Goal: Transaction & Acquisition: Purchase product/service

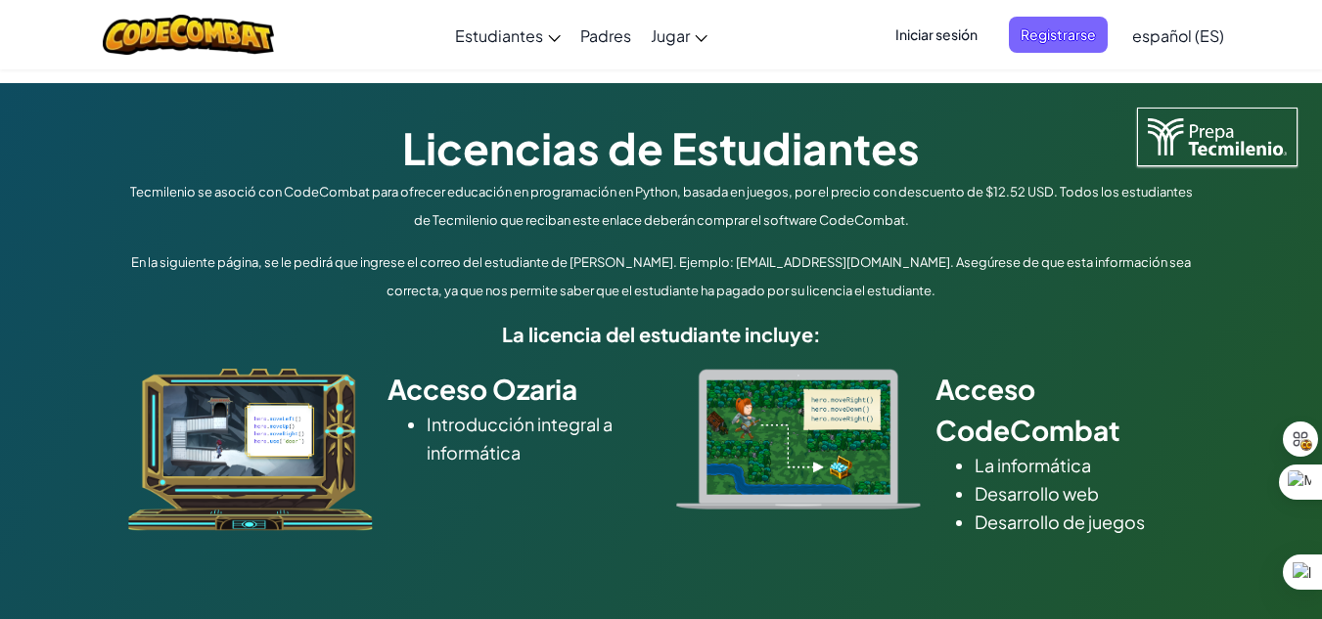
scroll to position [1, 0]
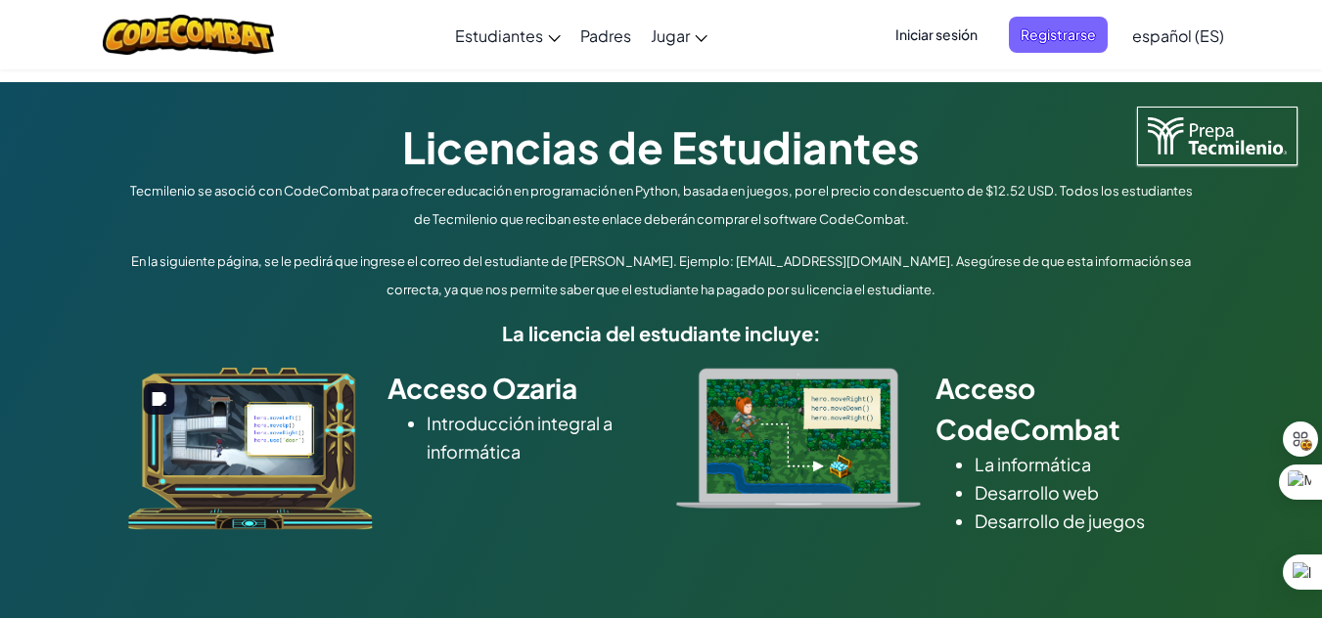
click at [283, 460] on img at bounding box center [250, 449] width 245 height 162
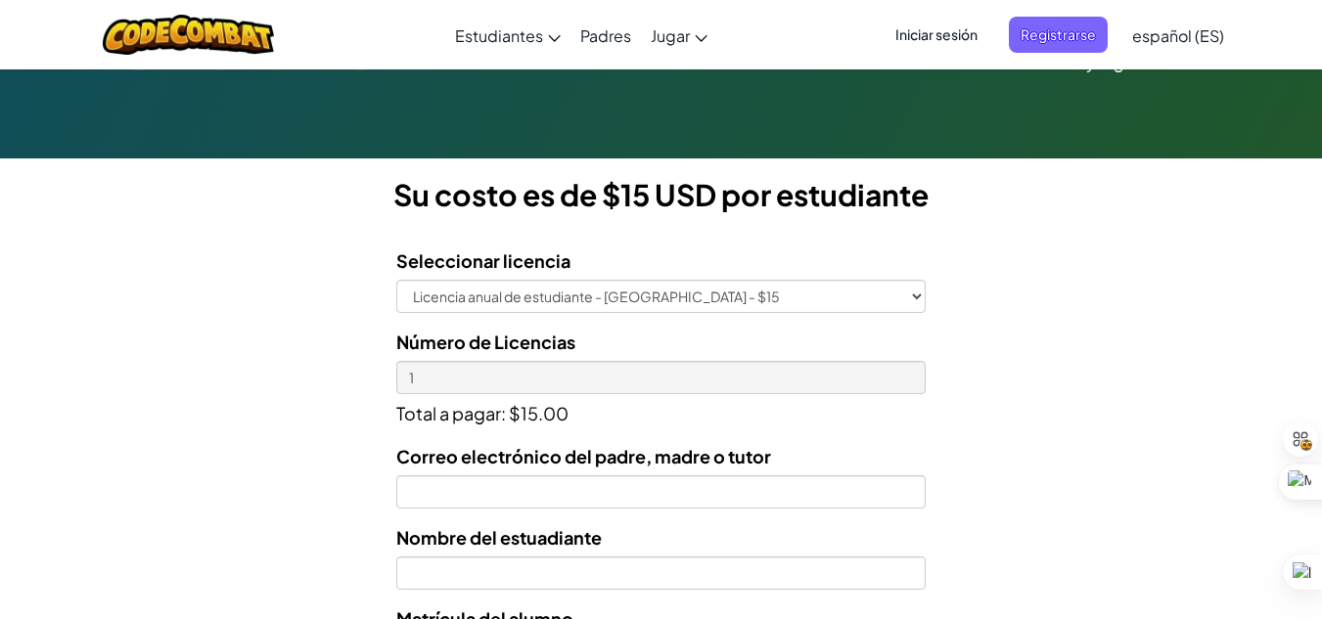
scroll to position [468, 0]
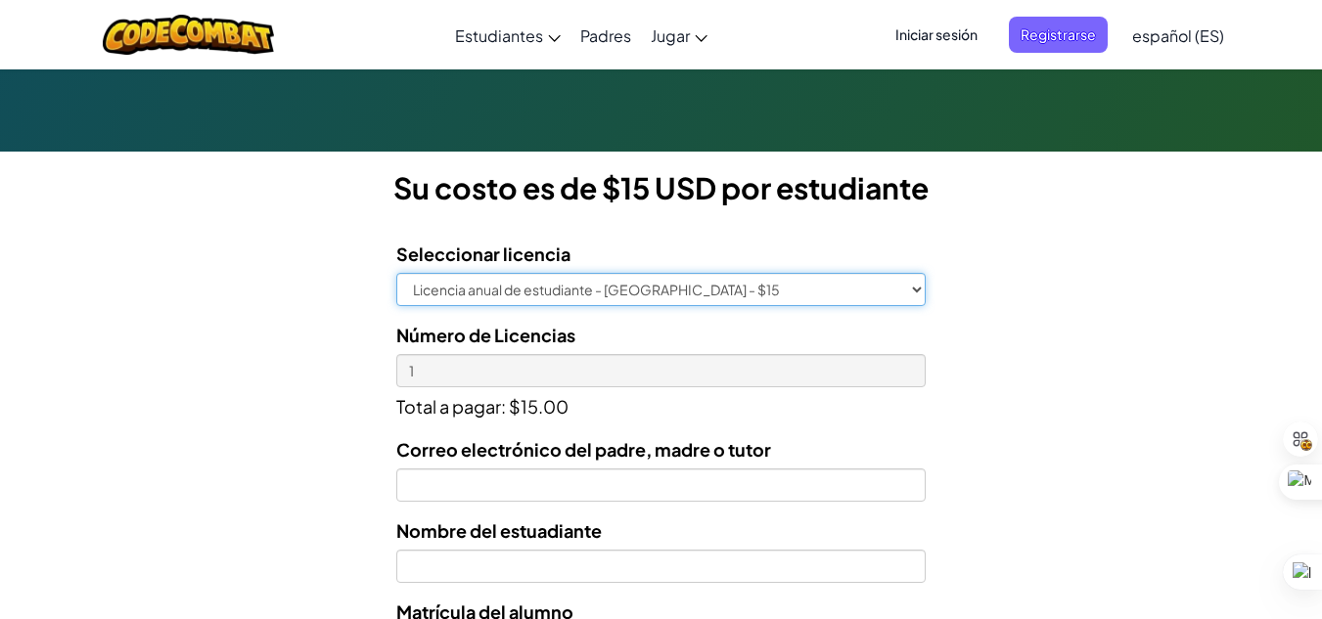
click at [909, 292] on select "Licencia anual de estudiante - [GEOGRAPHIC_DATA] - $15" at bounding box center [660, 289] width 528 height 33
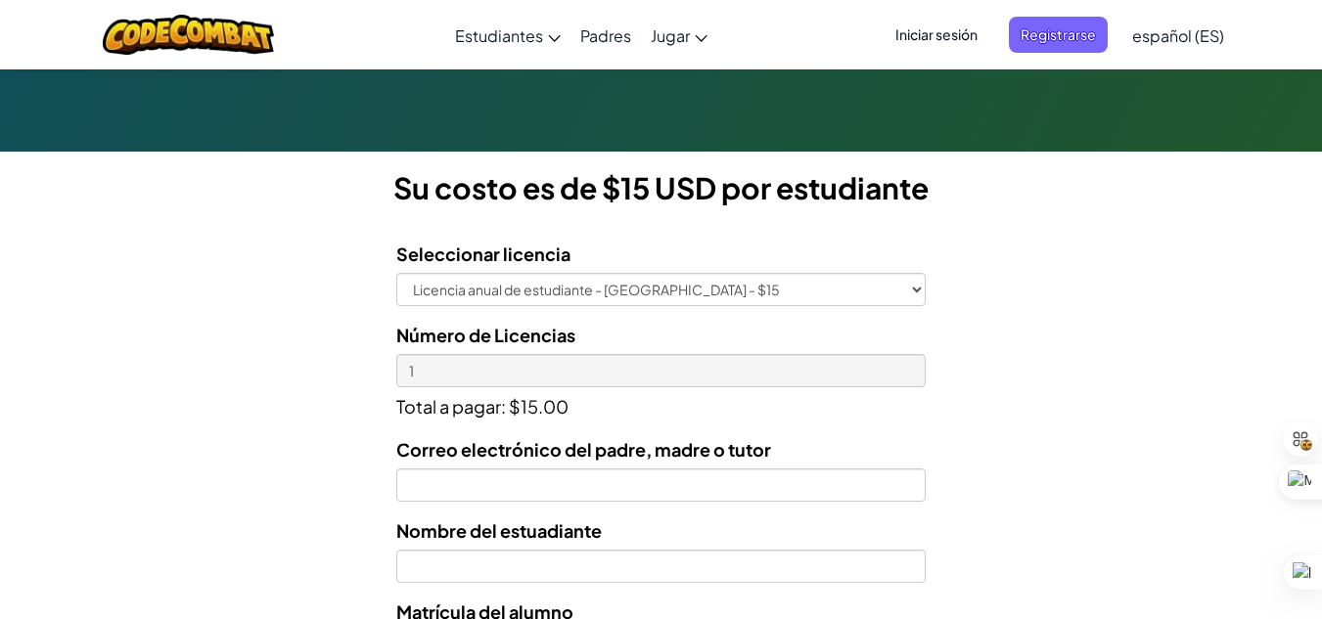
click at [996, 377] on div "Licencias de Estudiantes Tecmilenio se asoció con CodeCombat para ofrecer educa…" at bounding box center [661, 340] width 1322 height 1448
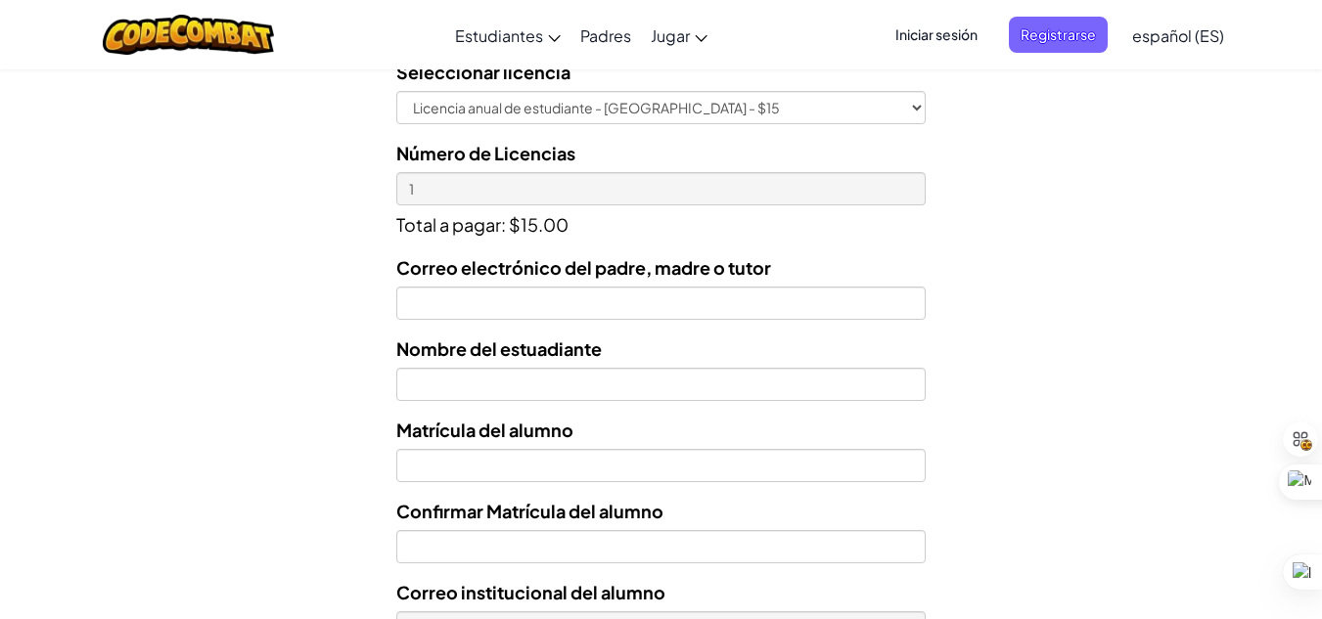
scroll to position [651, 0]
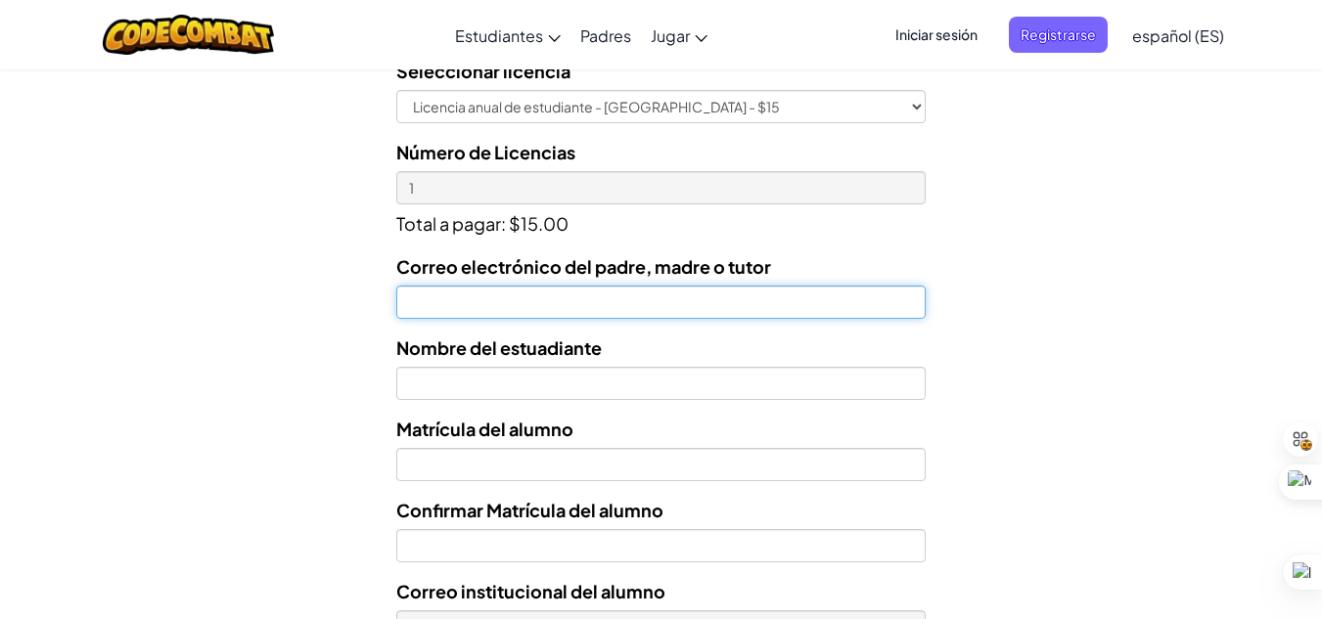
click at [735, 297] on input "Correo electrónico del padre, madre o tutor" at bounding box center [660, 302] width 528 height 33
type input "f"
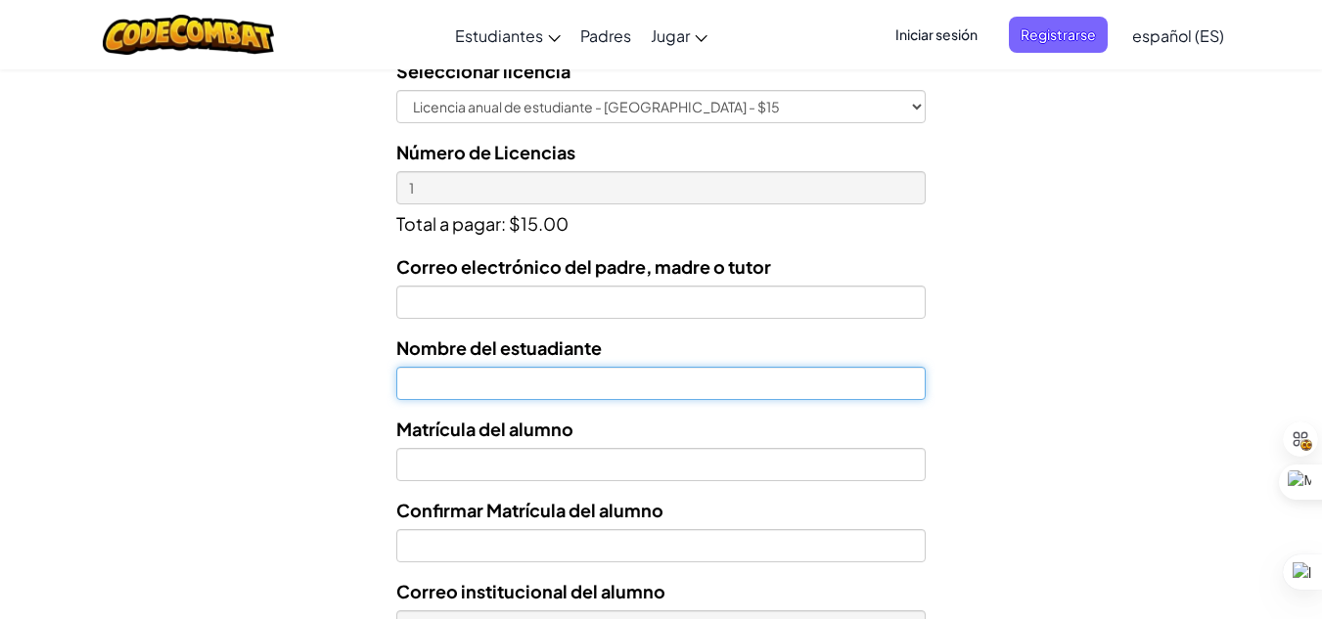
click at [540, 393] on input "text" at bounding box center [660, 383] width 528 height 33
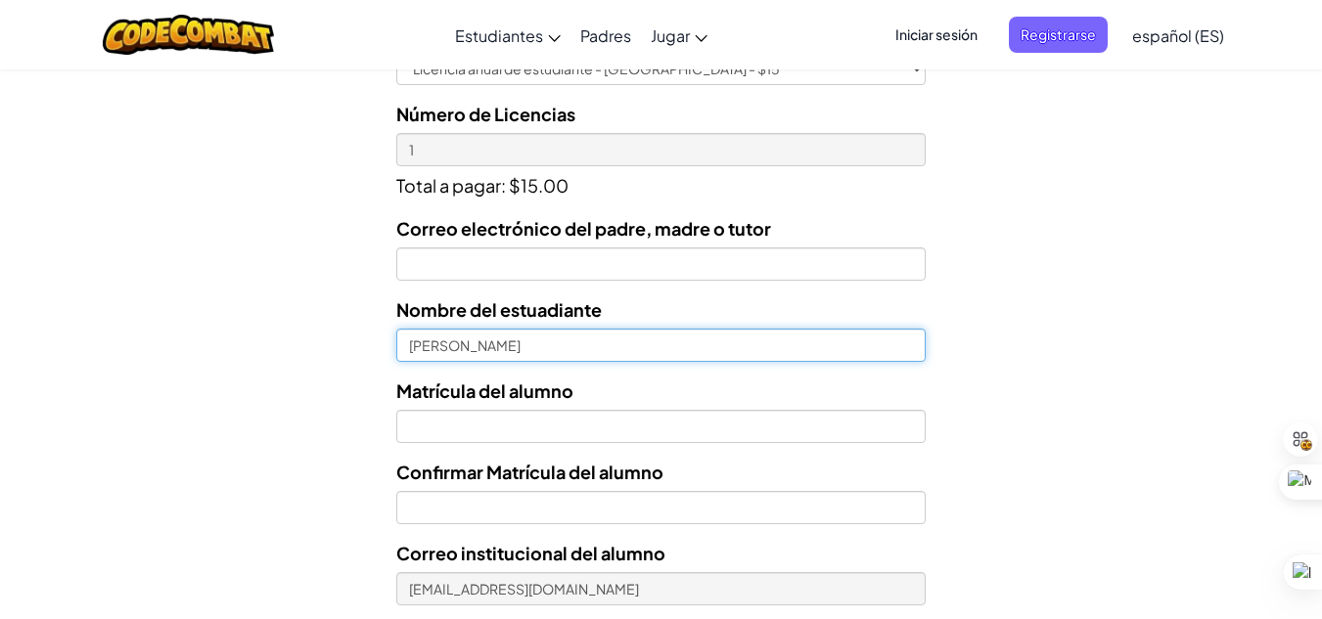
scroll to position [697, 0]
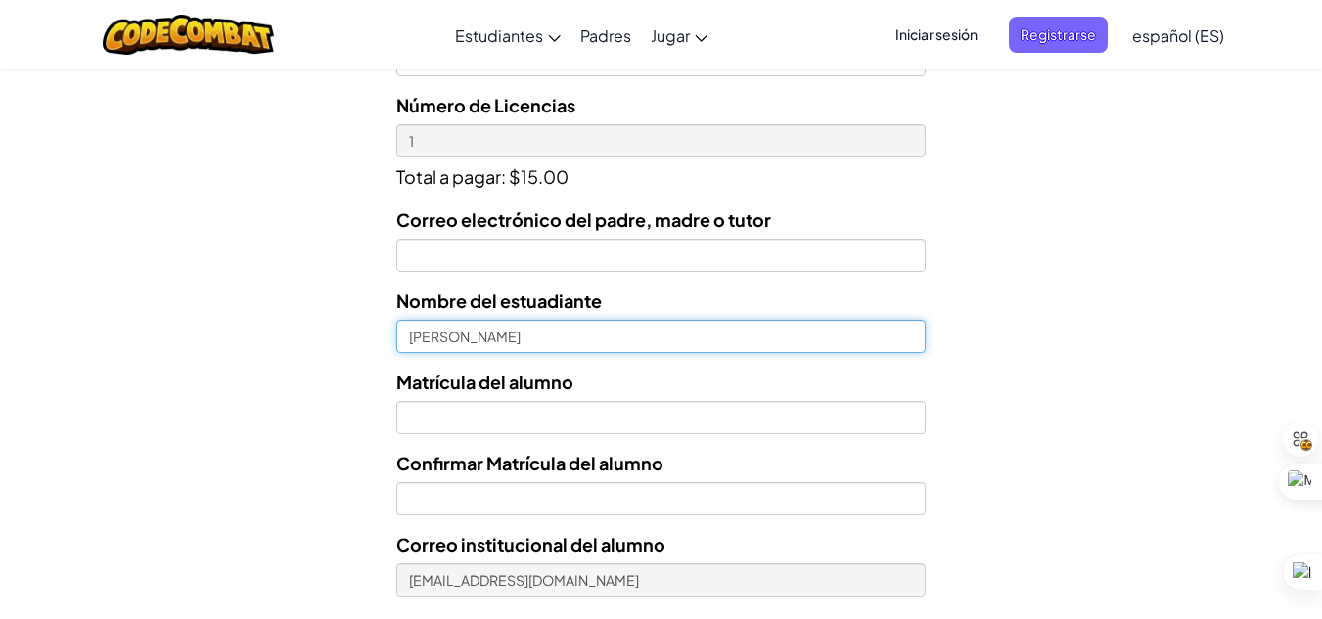
type input "Fernando Chávez"
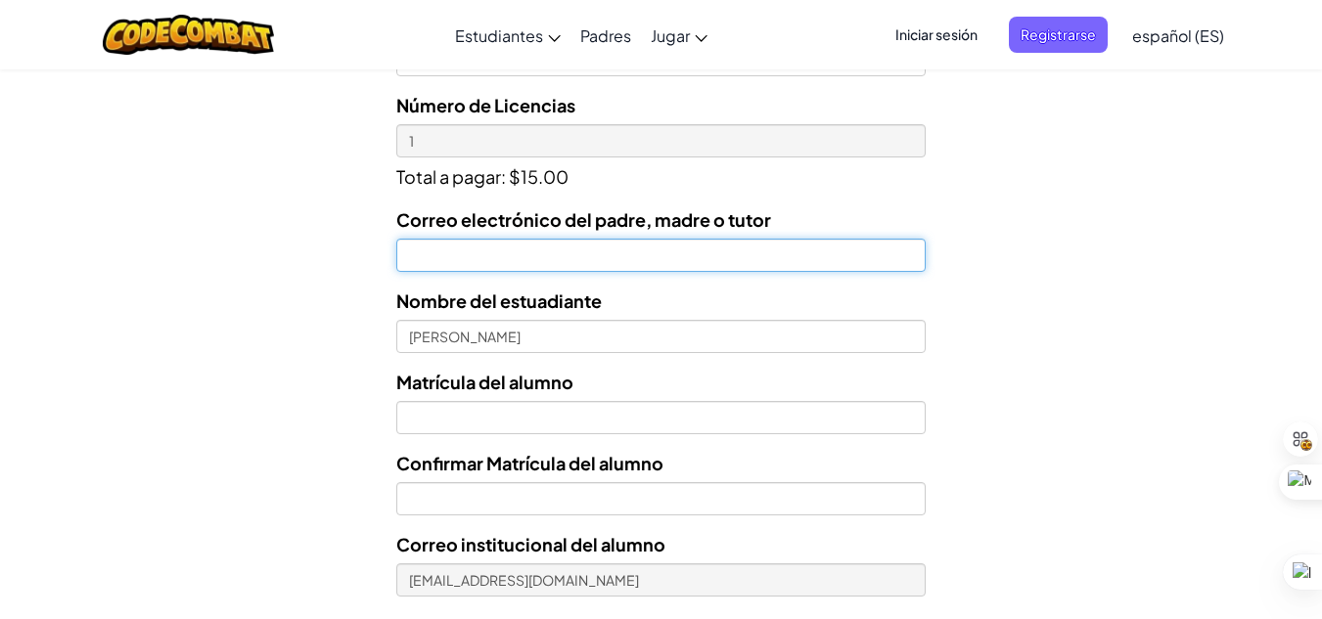
click at [539, 256] on input "Correo electrónico del padre, madre o tutor" at bounding box center [660, 255] width 528 height 33
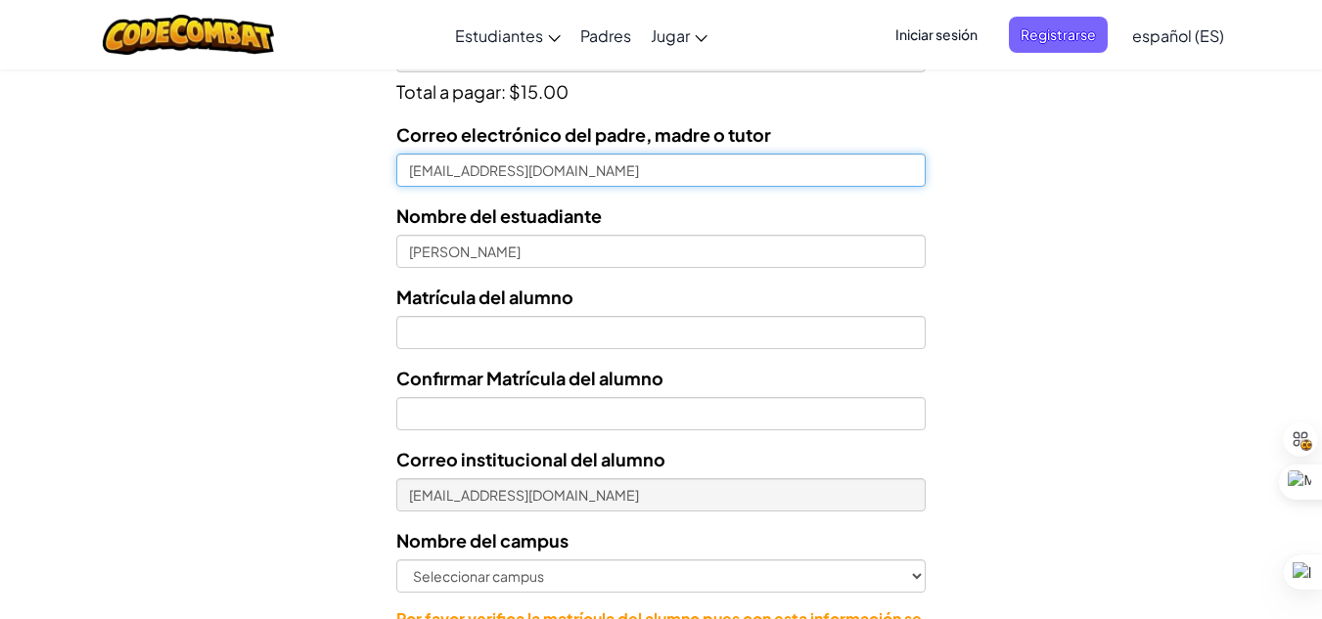
scroll to position [785, 0]
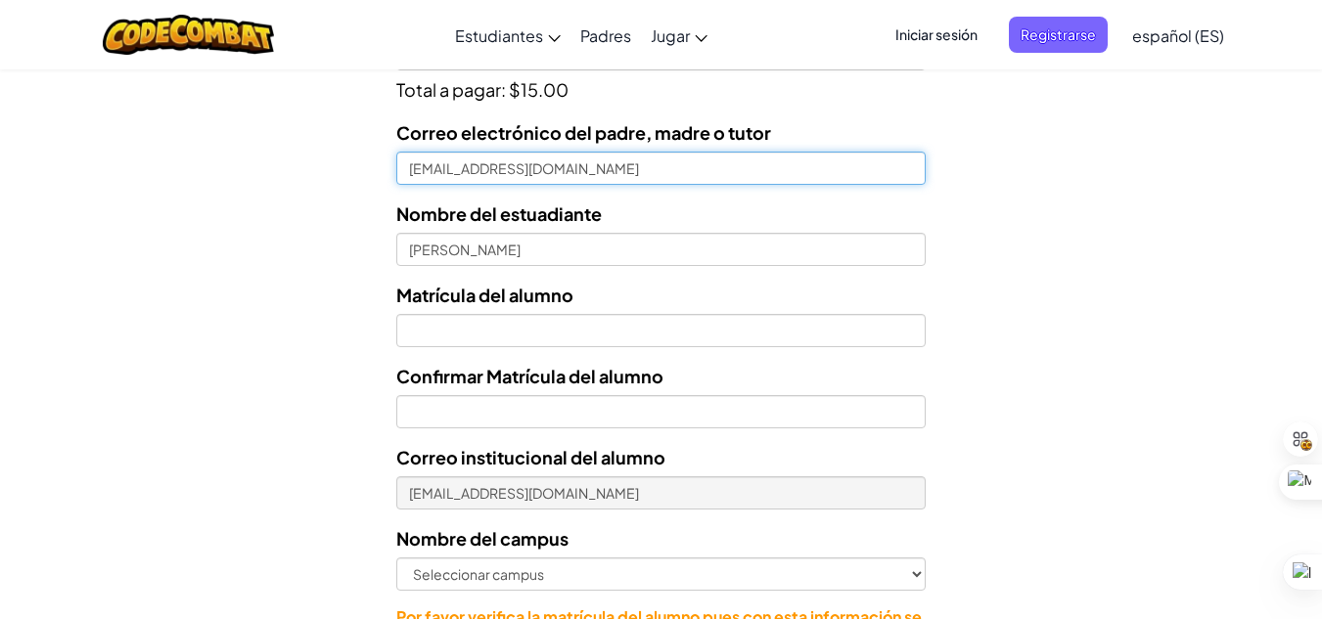
type input "fchavezy2k@gmail.com"
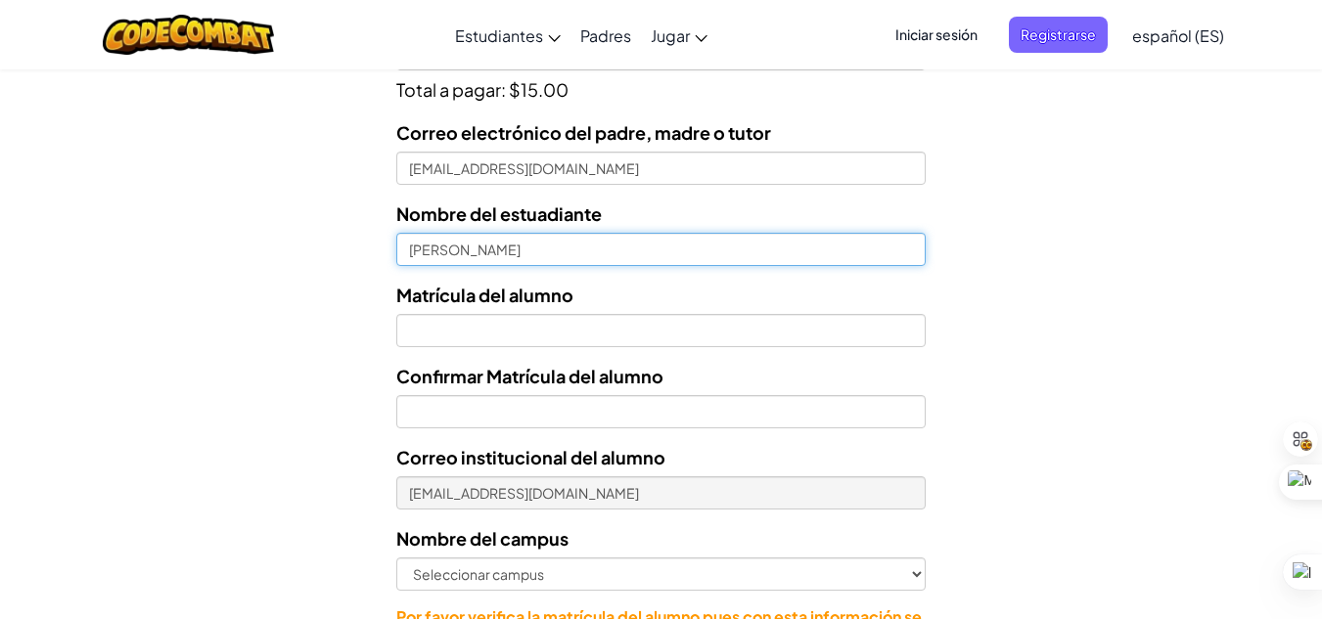
click at [539, 256] on input "Fernando Chávez" at bounding box center [660, 249] width 528 height 33
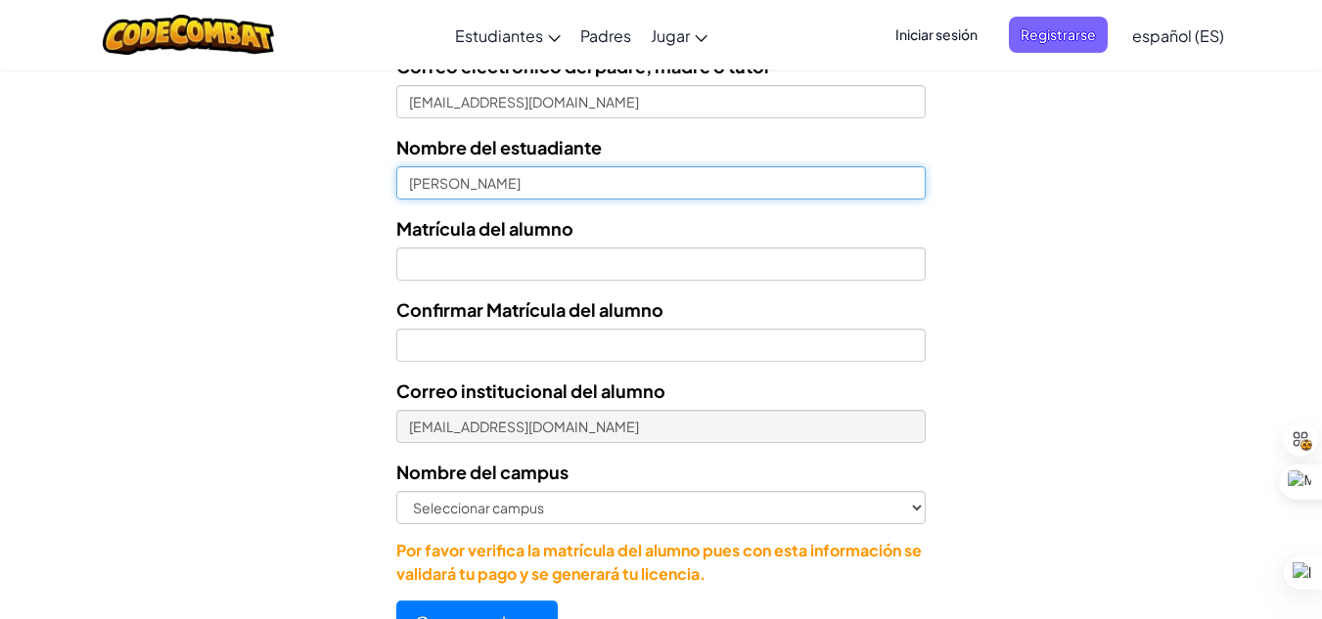
scroll to position [852, 0]
type input "Fernando Chávez Acuña"
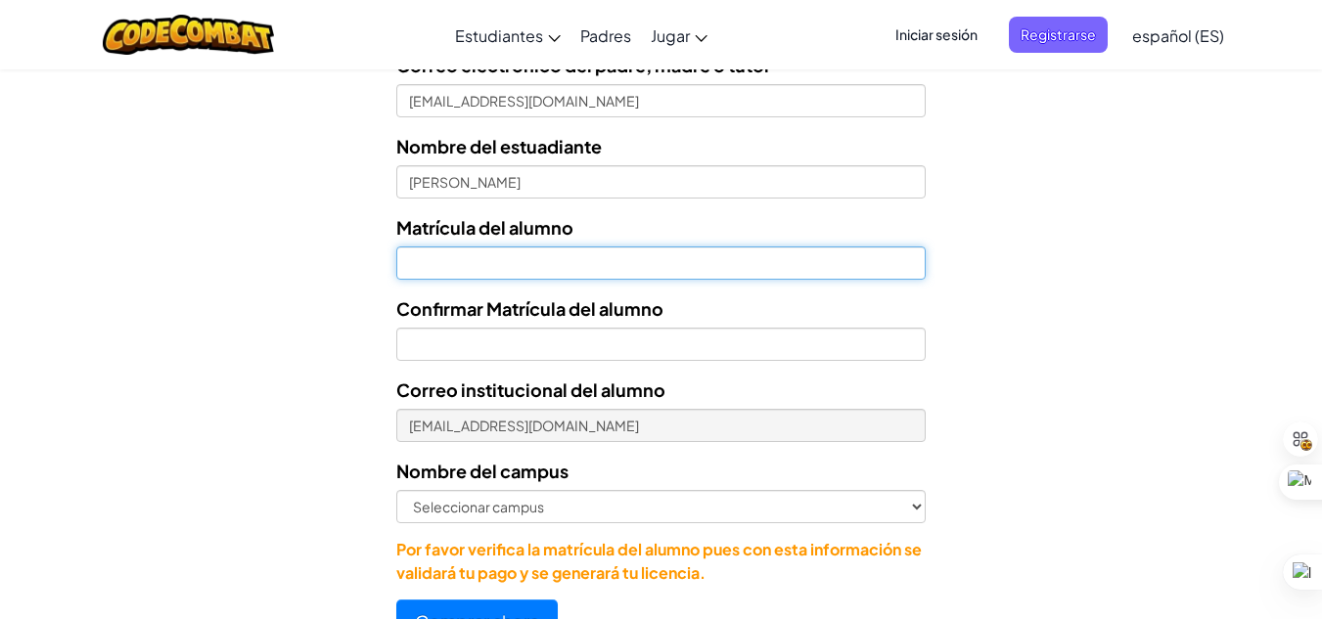
click at [539, 256] on input "Nombre del estuadiante" at bounding box center [660, 263] width 528 height 33
click at [611, 269] on input "Nombre del estuadiante" at bounding box center [660, 263] width 528 height 33
type input "0"
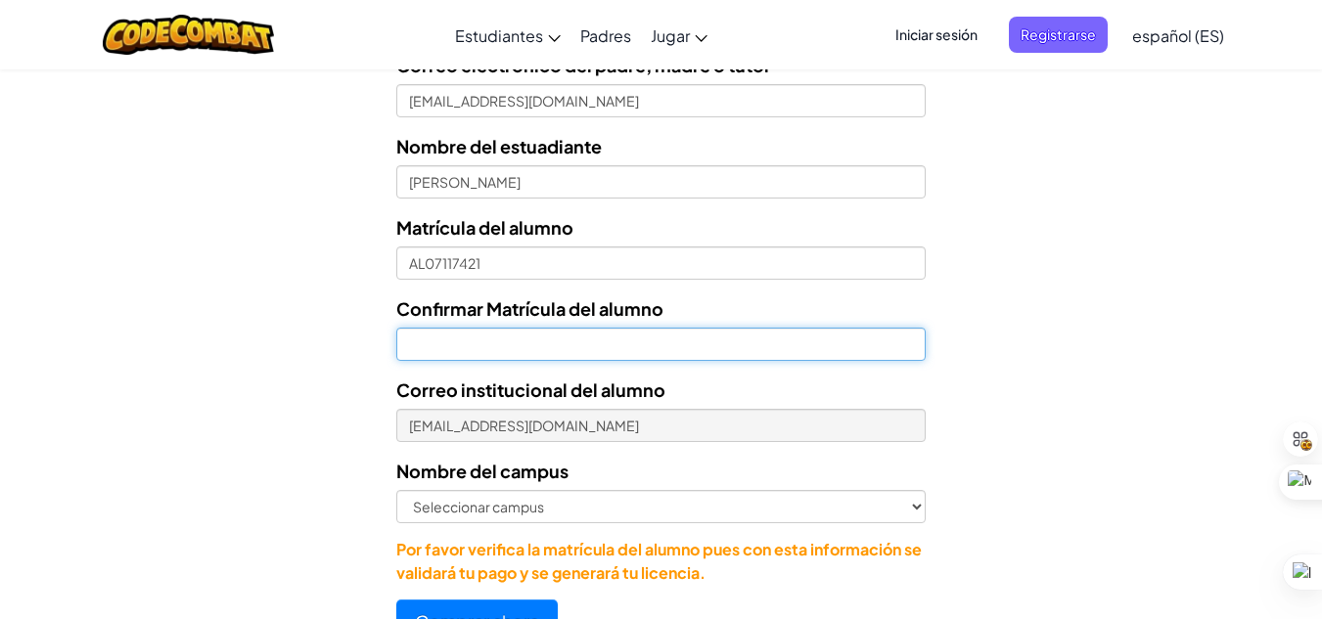
type input "AL07117421"
click at [568, 335] on input "Confirmar Matrícula del alumno" at bounding box center [660, 344] width 528 height 33
type input "AL07117421"
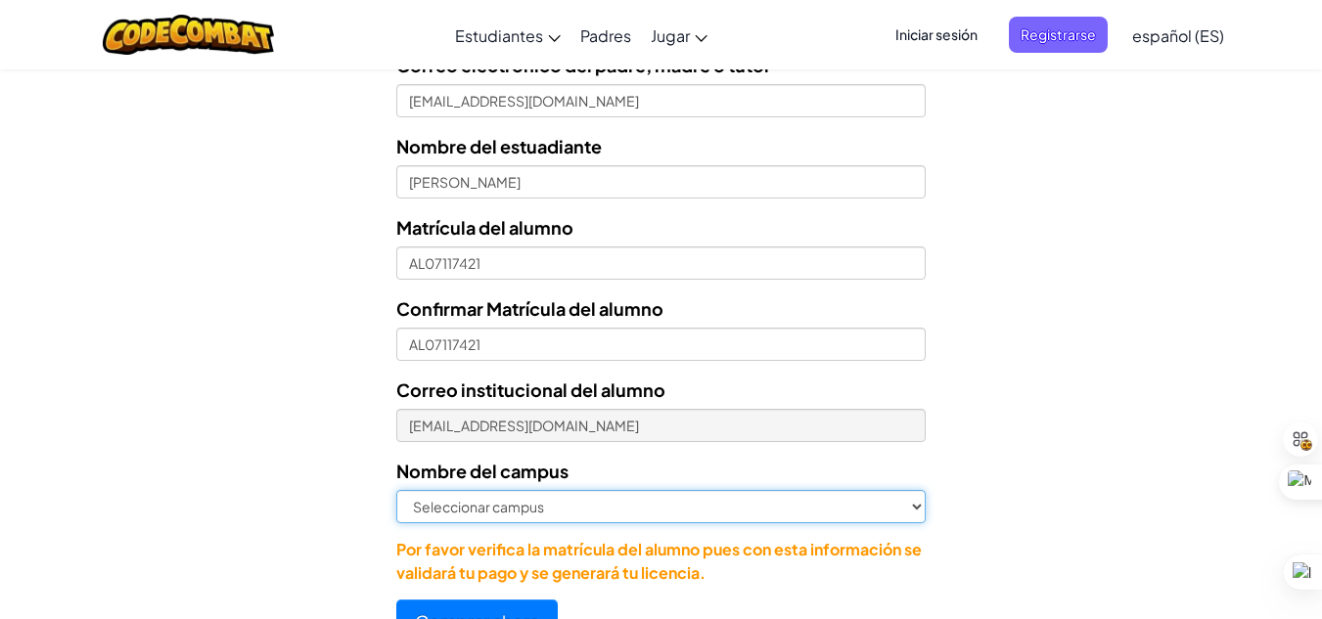
click at [642, 491] on select "Seleccionar campus Cancún Central Chihuahua Ciudad Juárez Ciudad Obregón Cuauti…" at bounding box center [660, 506] width 528 height 33
select select "San Luis Potosí"
click at [396, 490] on select "Seleccionar campus Cancún Central Chihuahua Ciudad Juárez Ciudad Obregón Cuauti…" at bounding box center [660, 506] width 528 height 33
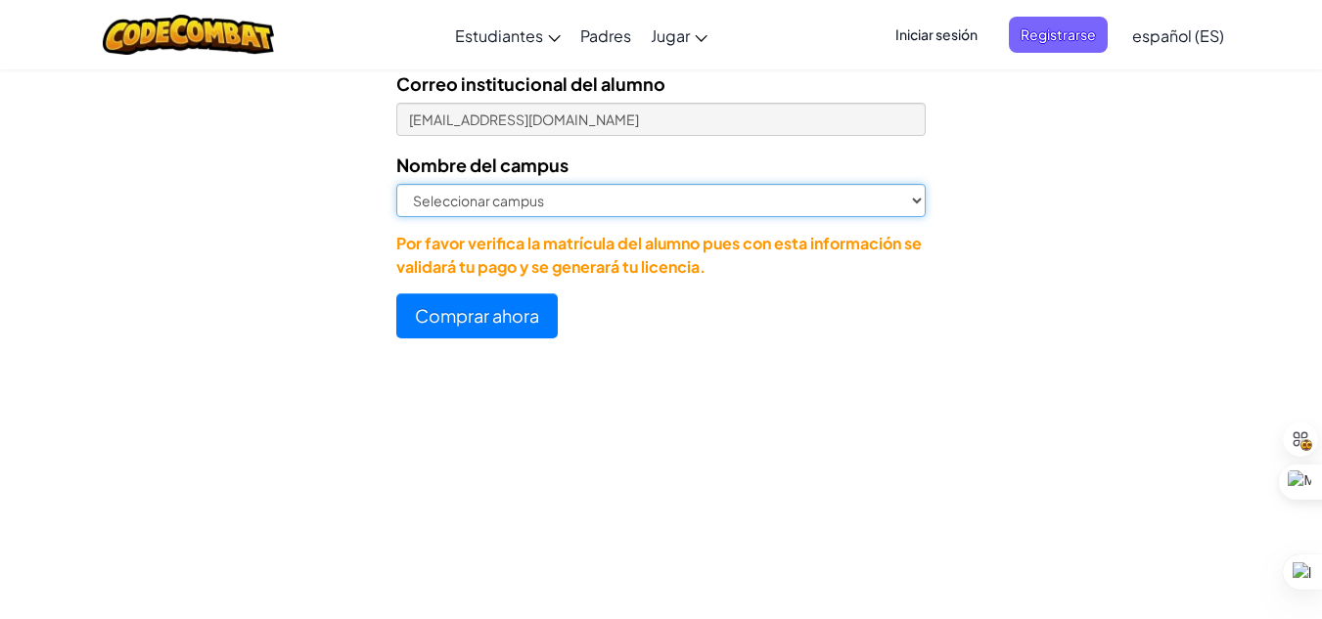
scroll to position [1159, 0]
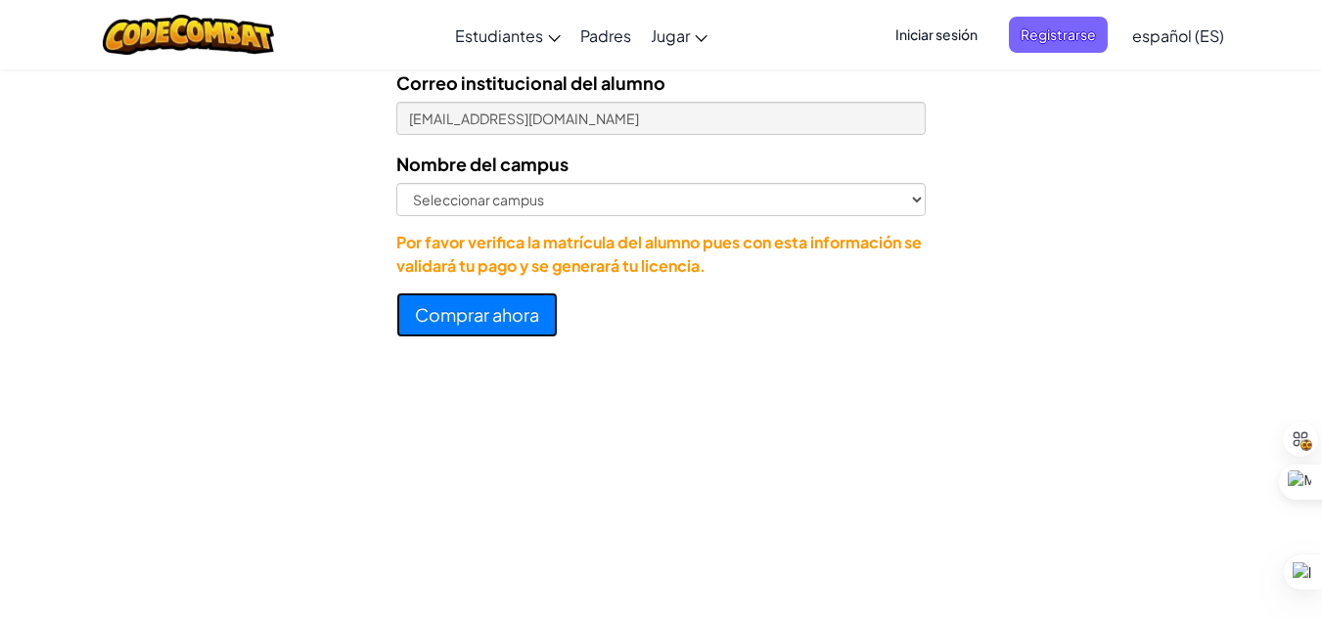
click at [516, 327] on button "Comprar ahora" at bounding box center [476, 314] width 161 height 45
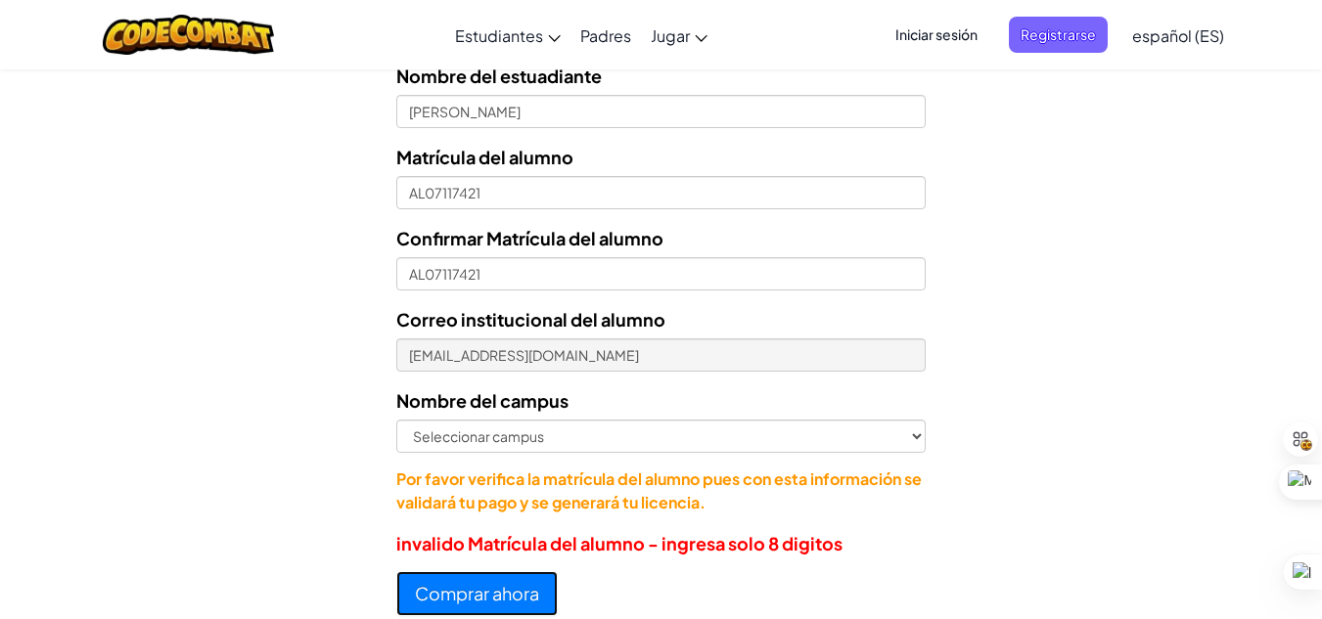
scroll to position [888, 0]
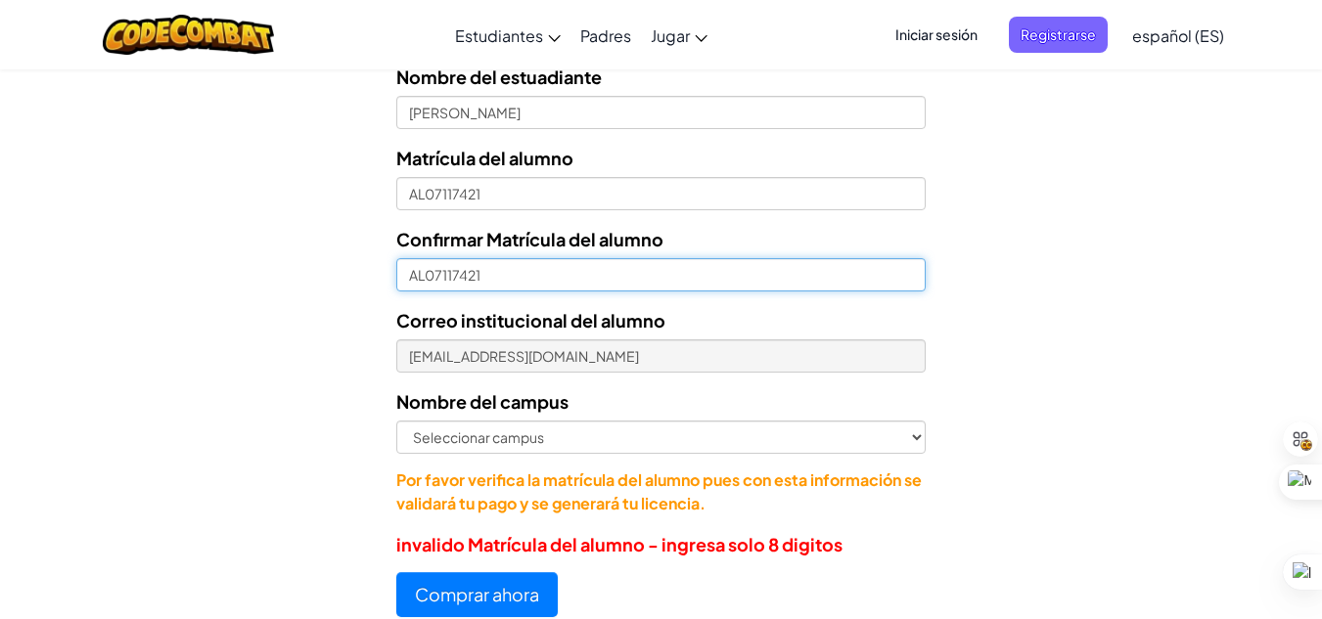
drag, startPoint x: 432, startPoint y: 275, endPoint x: 396, endPoint y: 275, distance: 36.2
click at [396, 275] on input "AL07117421" at bounding box center [660, 274] width 528 height 33
type input "7117421"
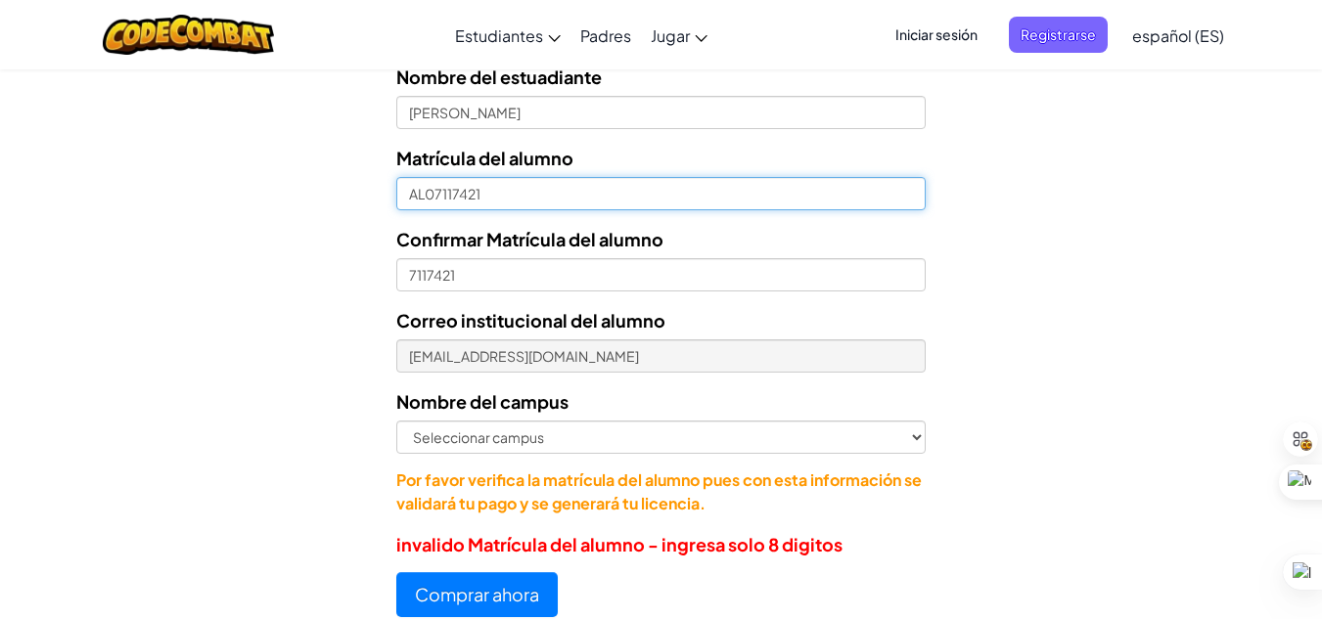
drag, startPoint x: 431, startPoint y: 195, endPoint x: 396, endPoint y: 191, distance: 35.4
click at [396, 191] on input "AL07117421" at bounding box center [660, 193] width 528 height 33
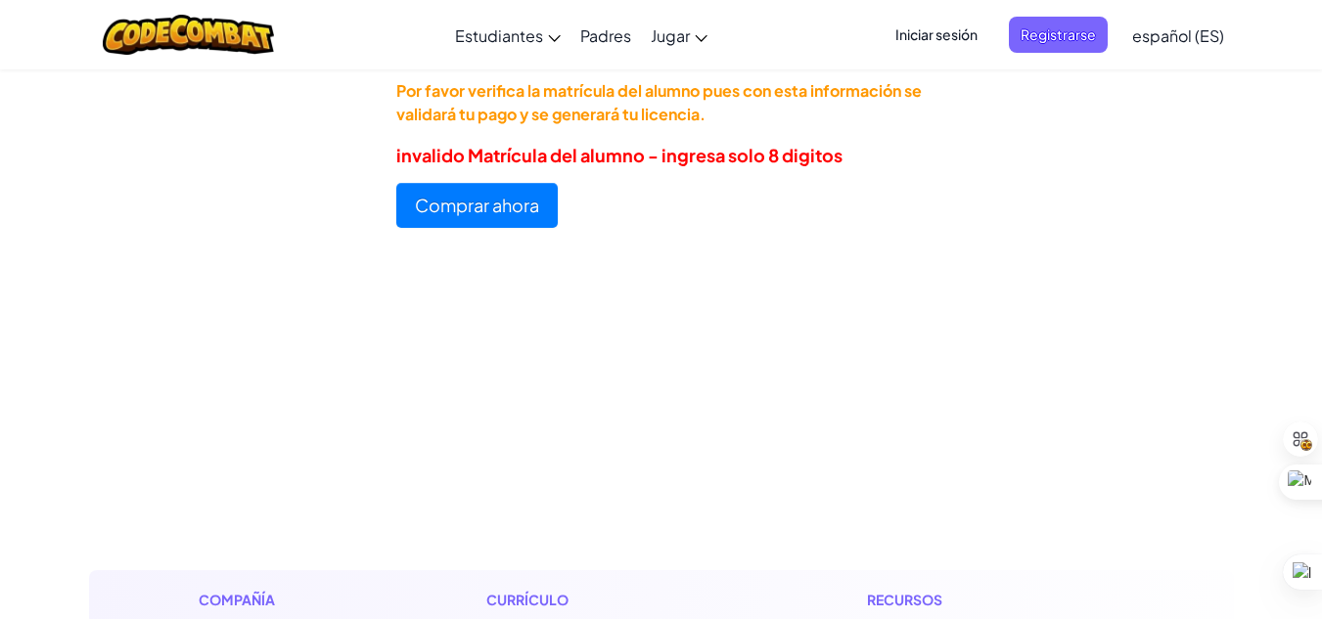
scroll to position [1277, 0]
click at [484, 215] on button "Comprar ahora" at bounding box center [476, 206] width 161 height 45
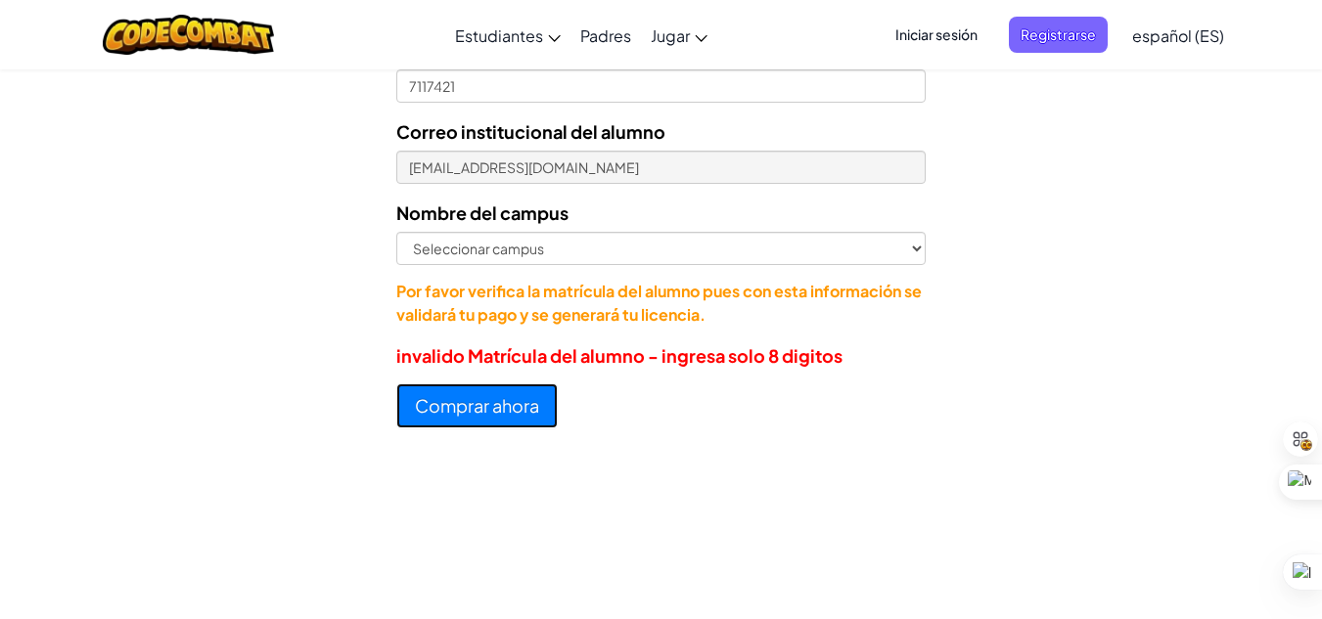
scroll to position [1076, 0]
click at [482, 398] on button "Comprar ahora" at bounding box center [476, 406] width 161 height 45
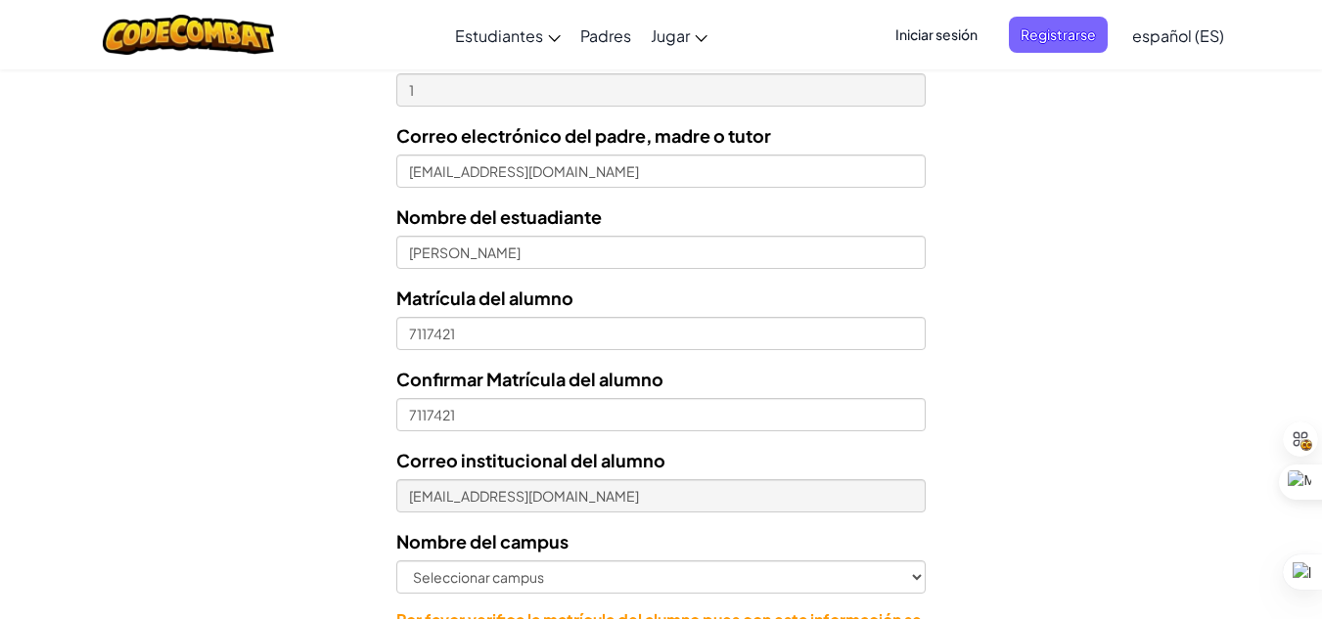
scroll to position [738, 0]
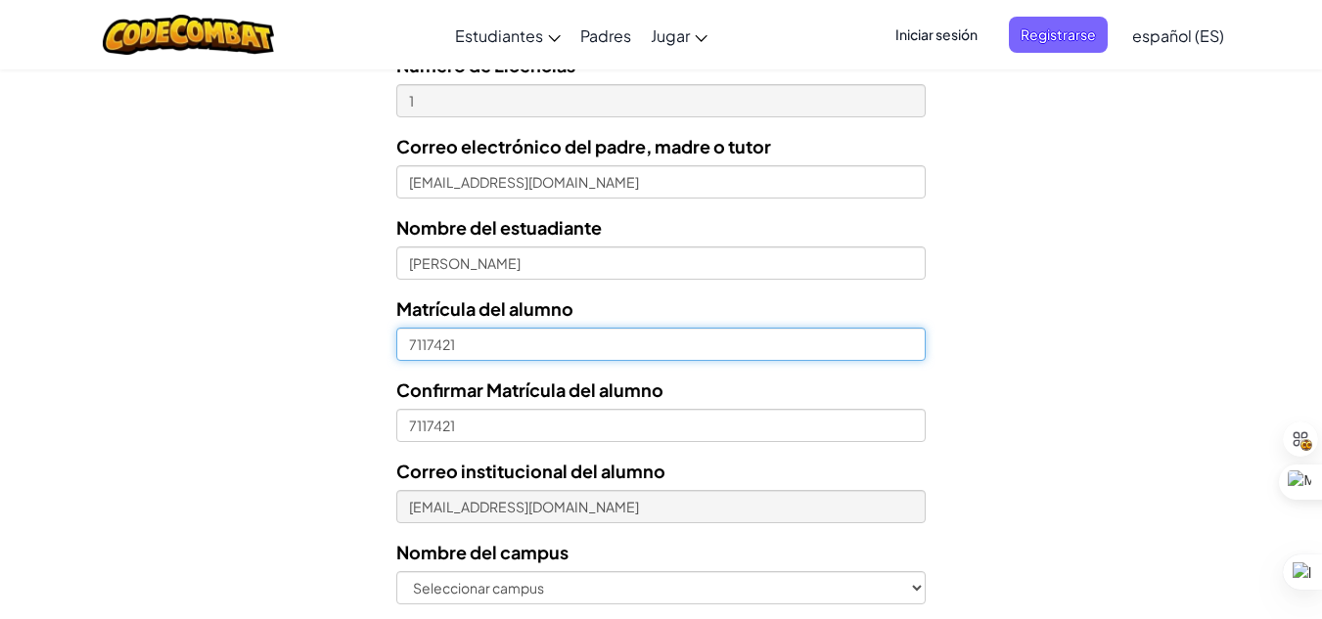
click at [412, 345] on input "7117421" at bounding box center [660, 344] width 528 height 33
type input "07117421"
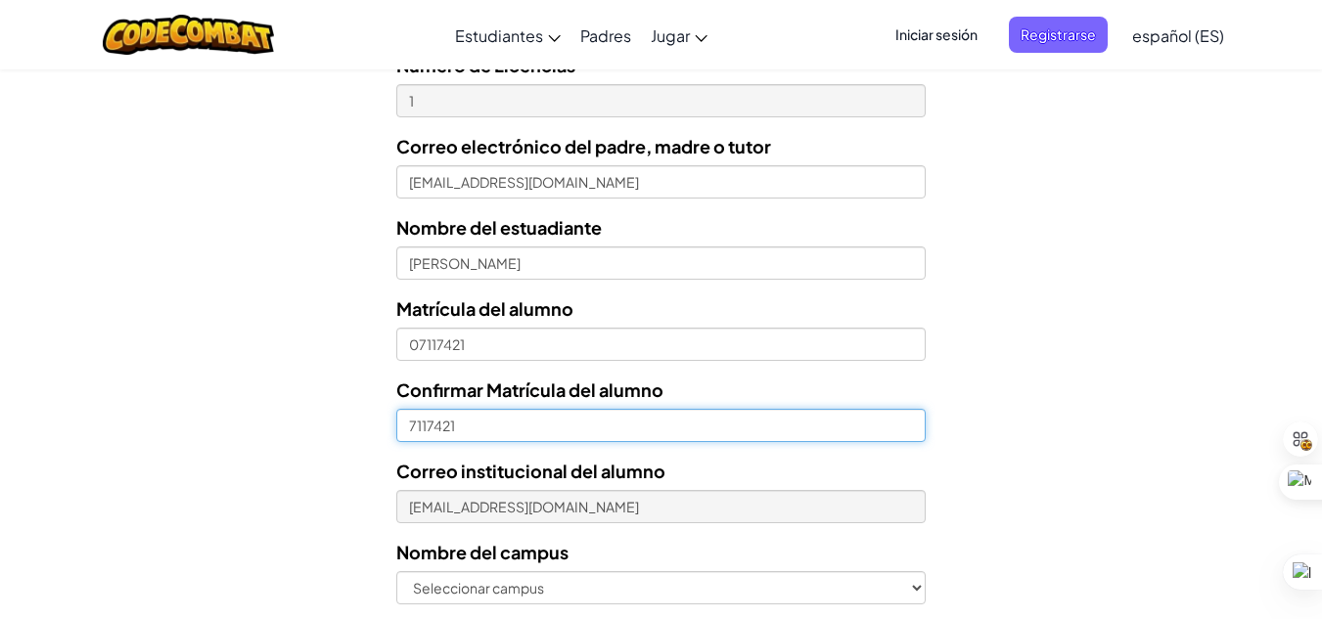
click at [407, 429] on input "7117421" at bounding box center [660, 425] width 528 height 33
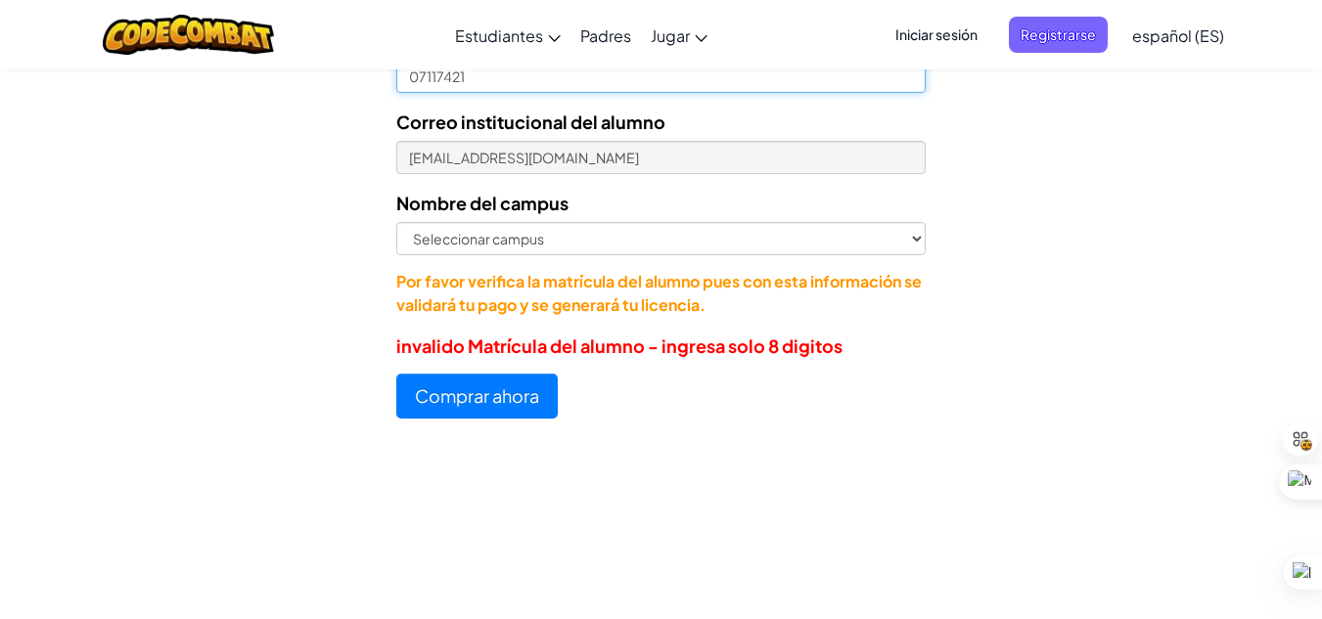
scroll to position [1096, 0]
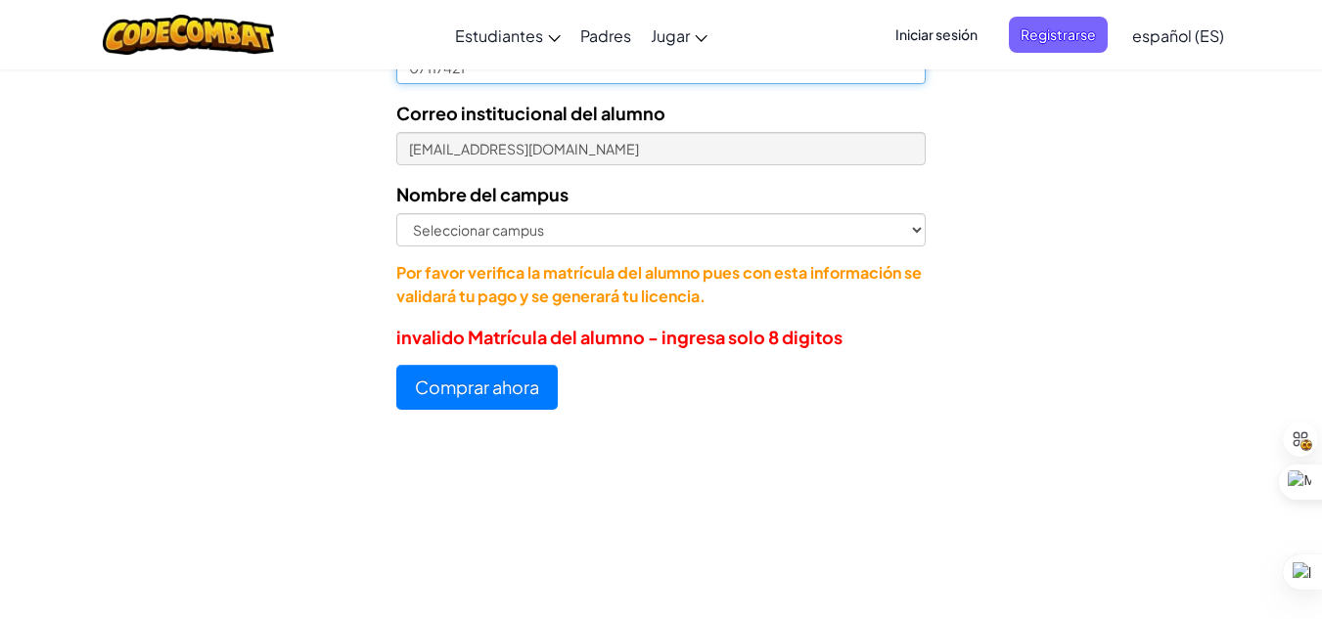
type input "07117421"
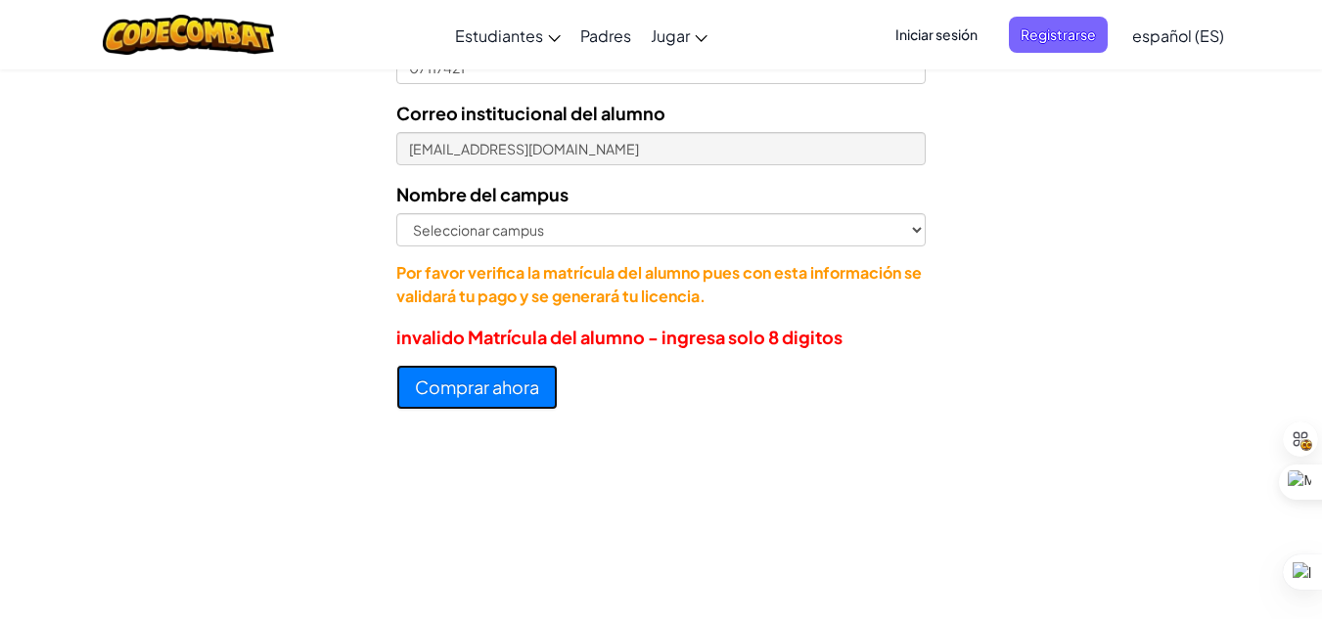
click at [513, 390] on button "Comprar ahora" at bounding box center [476, 387] width 161 height 45
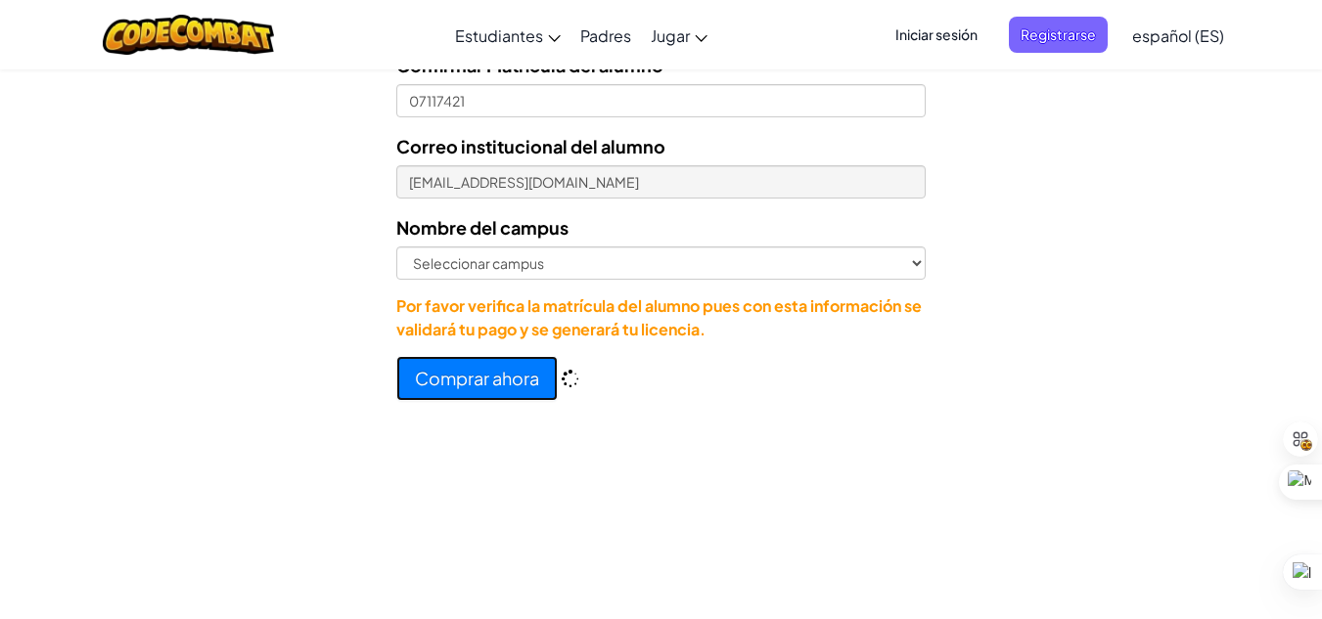
scroll to position [1129, 0]
